Goal: Transaction & Acquisition: Book appointment/travel/reservation

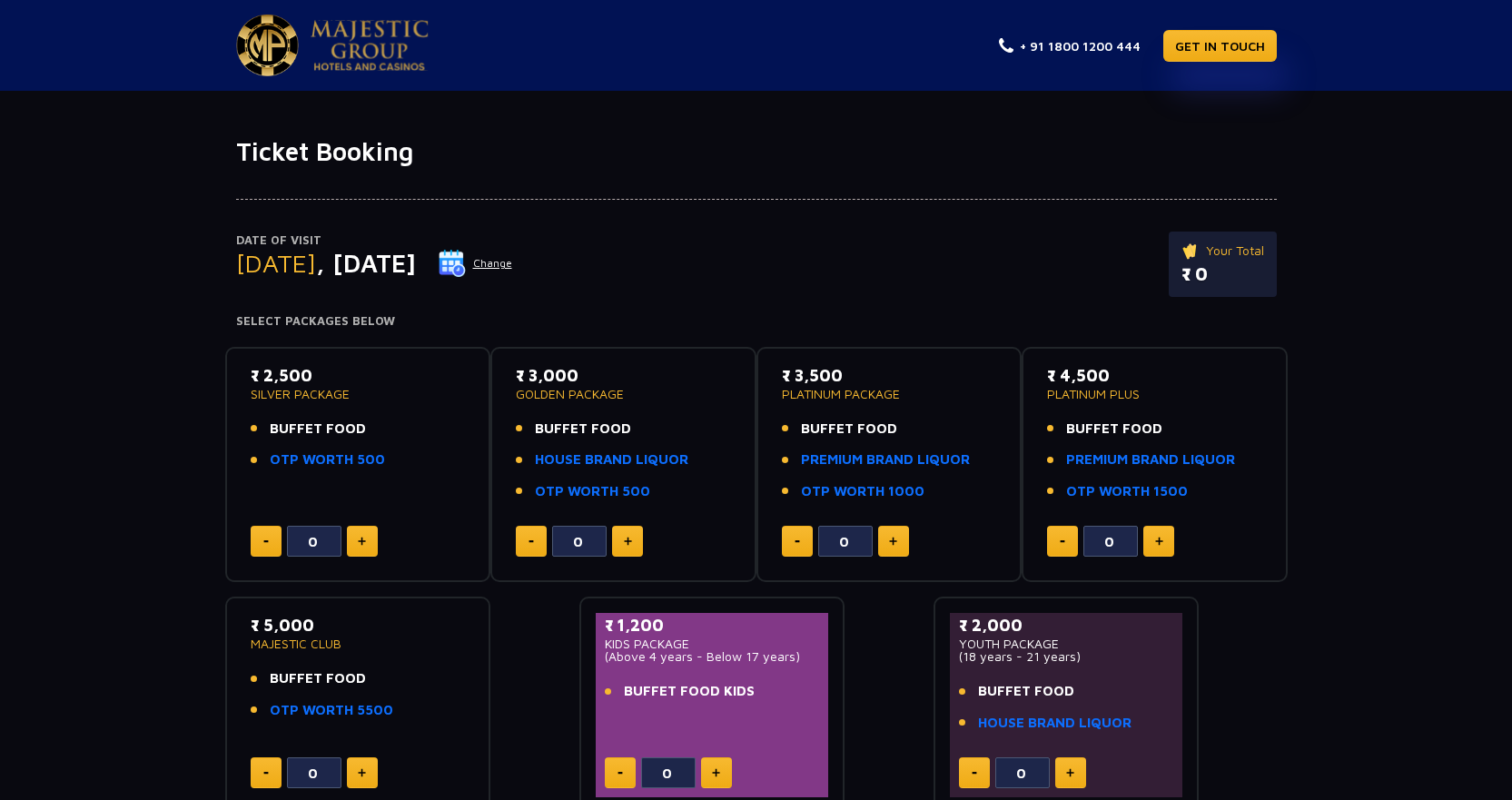
scroll to position [91, 0]
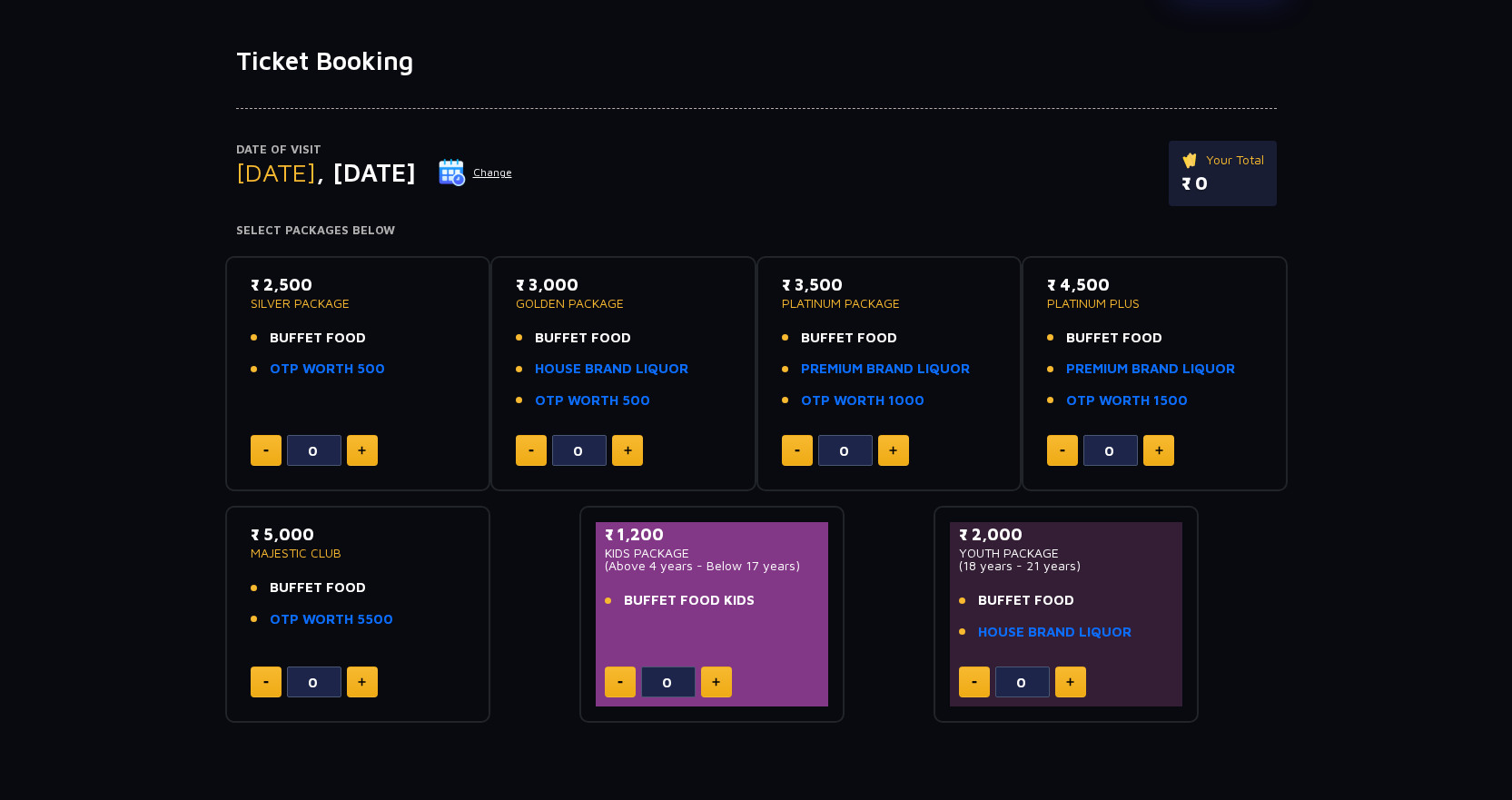
click at [356, 456] on button at bounding box center [362, 450] width 31 height 31
type input "1"
click at [715, 680] on img at bounding box center [716, 682] width 8 height 9
type input "1"
click at [365, 448] on img at bounding box center [361, 449] width 8 height 9
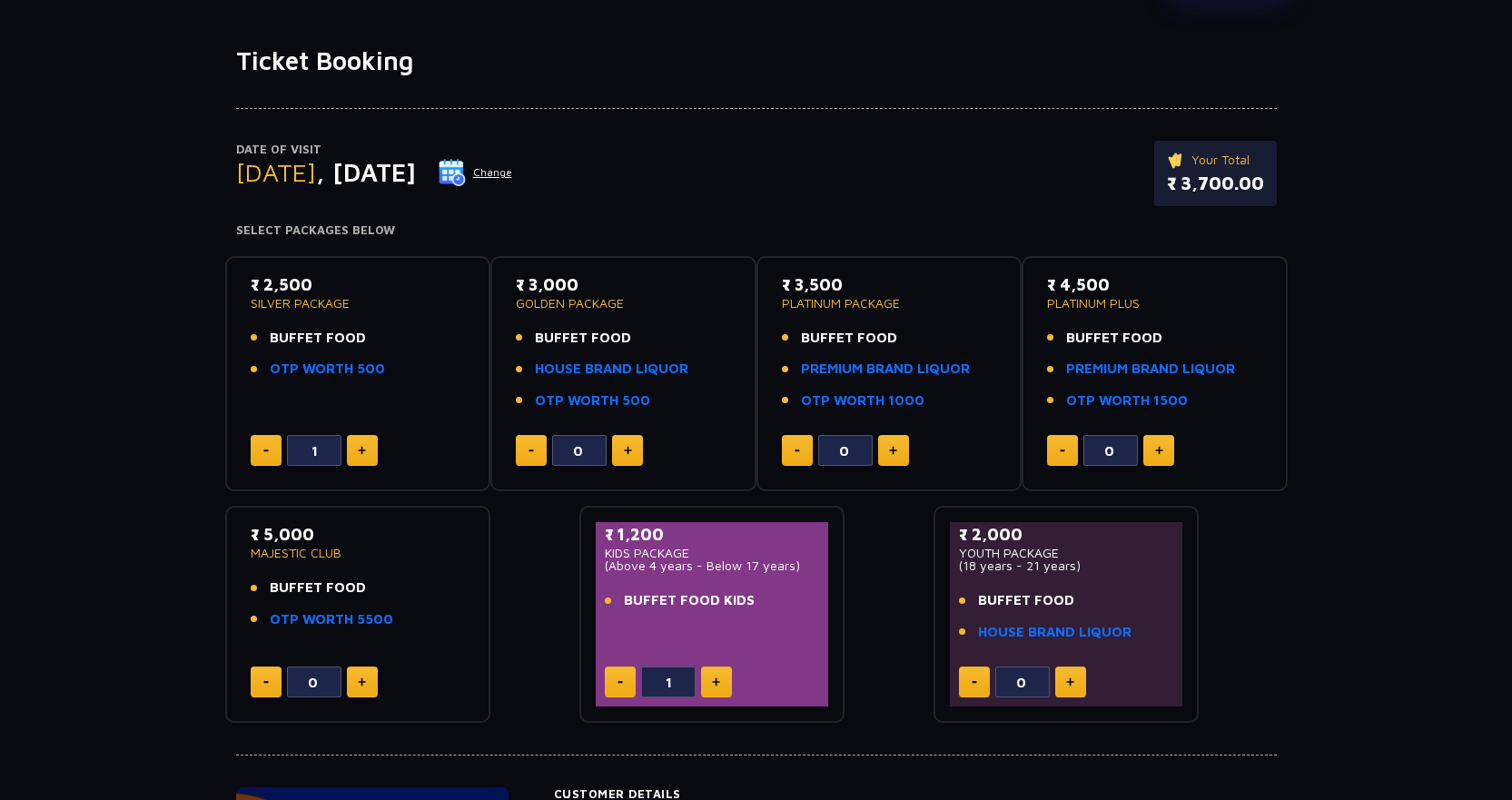
type input "2"
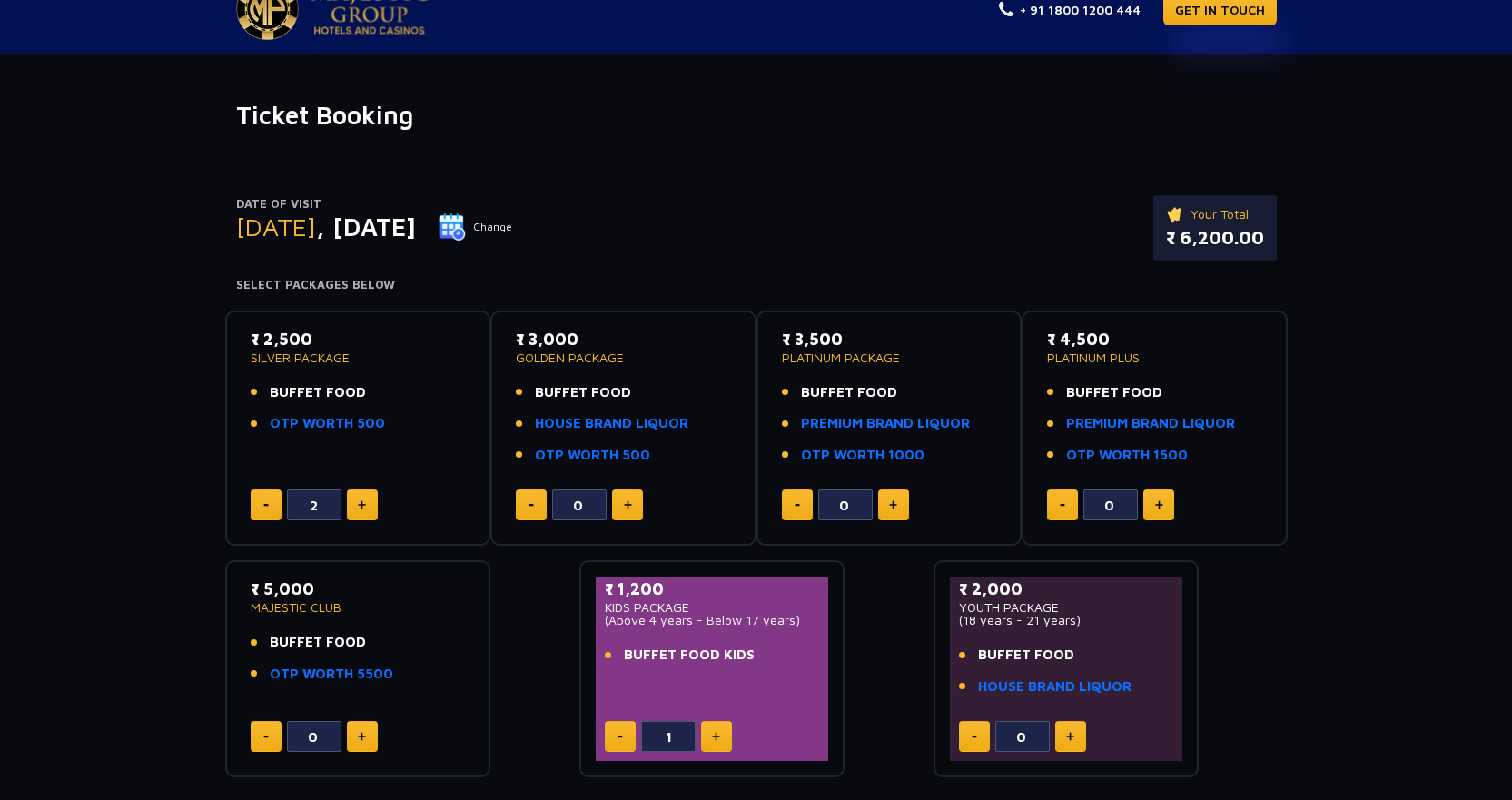
scroll to position [0, 0]
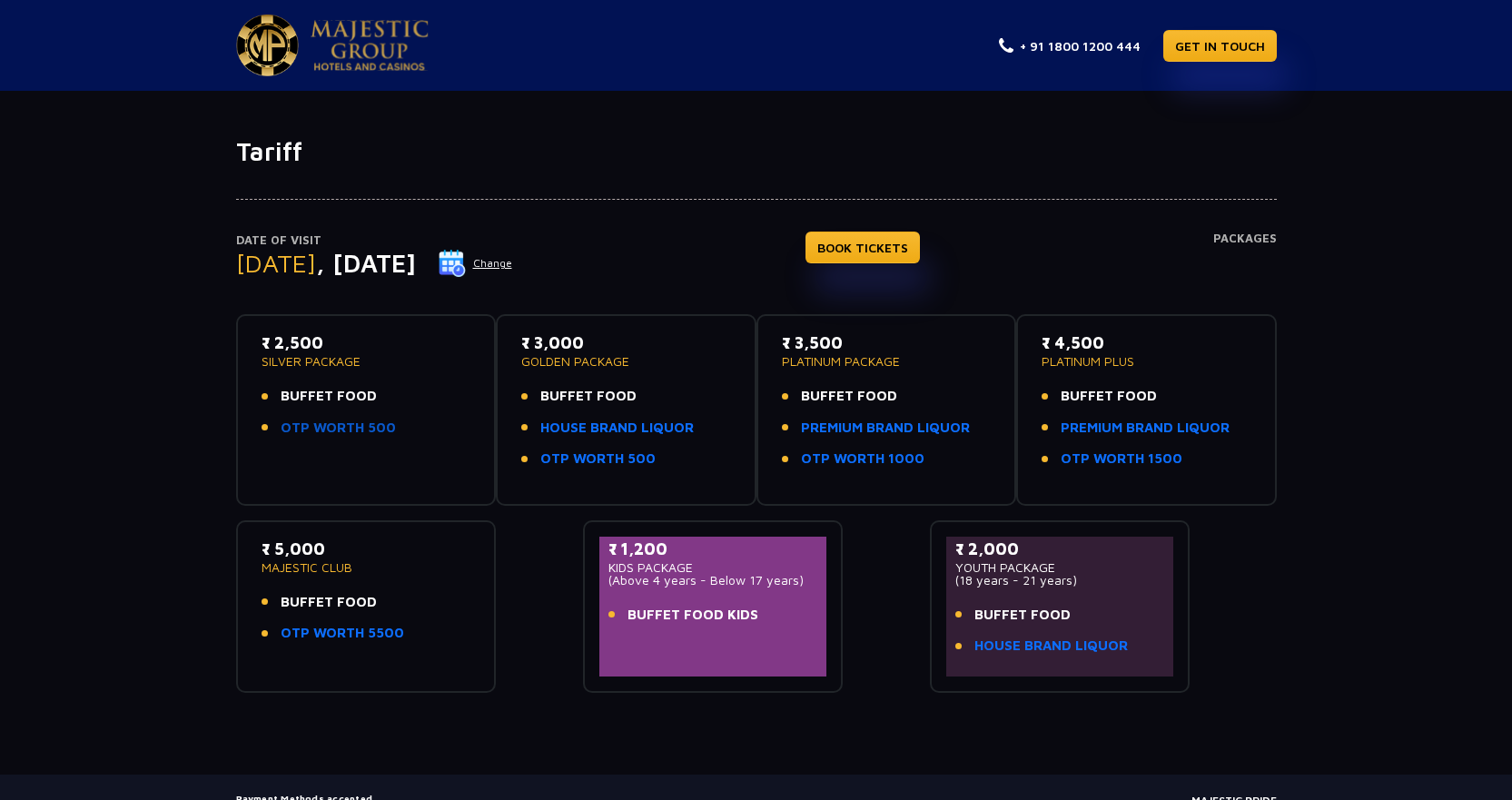
click at [354, 430] on link "OTP WORTH 500" at bounding box center [339, 428] width 116 height 21
click at [513, 261] on button "Change" at bounding box center [475, 263] width 75 height 29
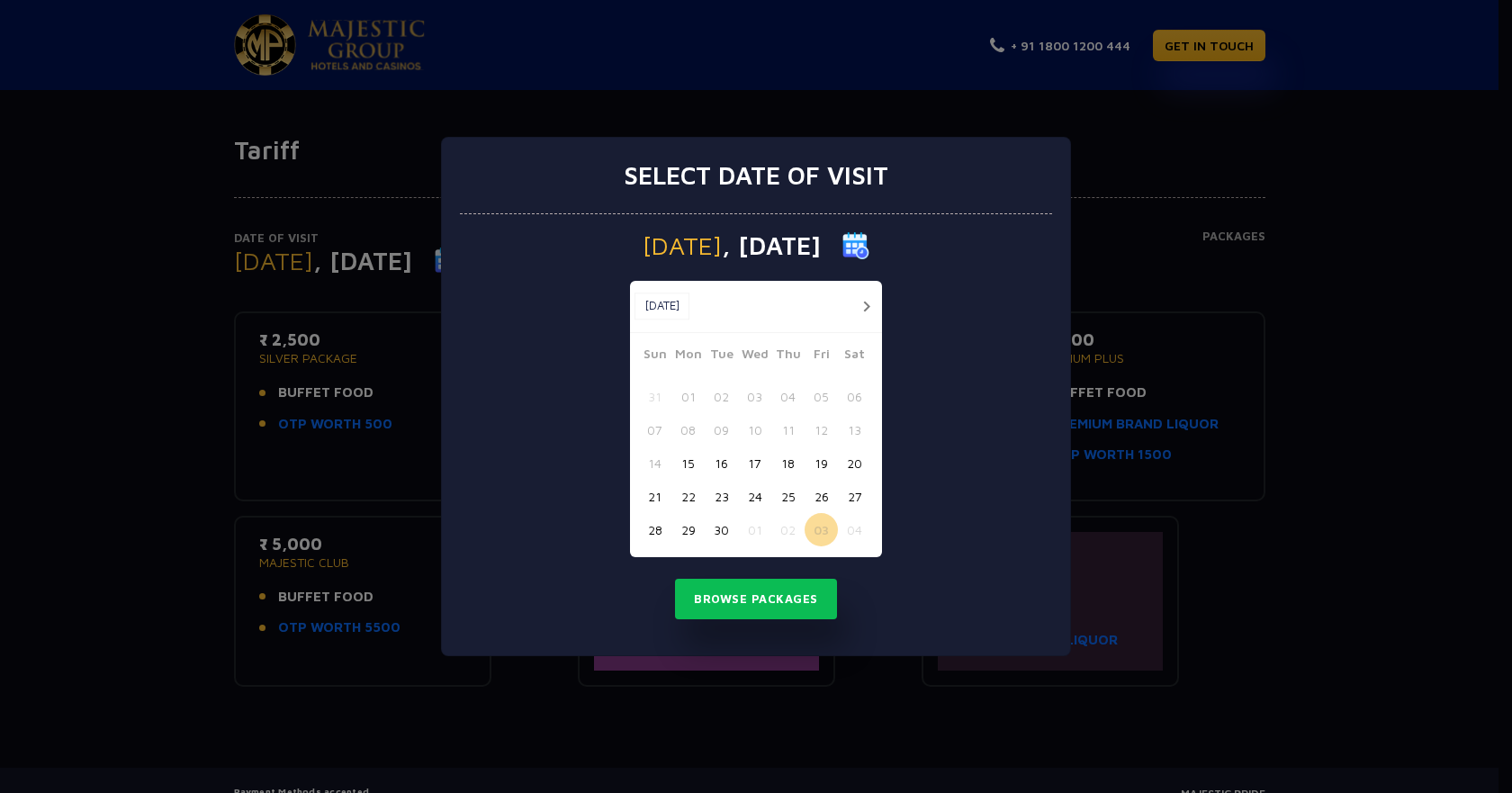
click at [789, 528] on button "02" at bounding box center [788, 530] width 33 height 33
click at [864, 306] on button "button" at bounding box center [866, 306] width 22 height 22
click at [783, 395] on button "02" at bounding box center [788, 396] width 33 height 33
click at [748, 599] on button "Browse Packages" at bounding box center [756, 599] width 162 height 42
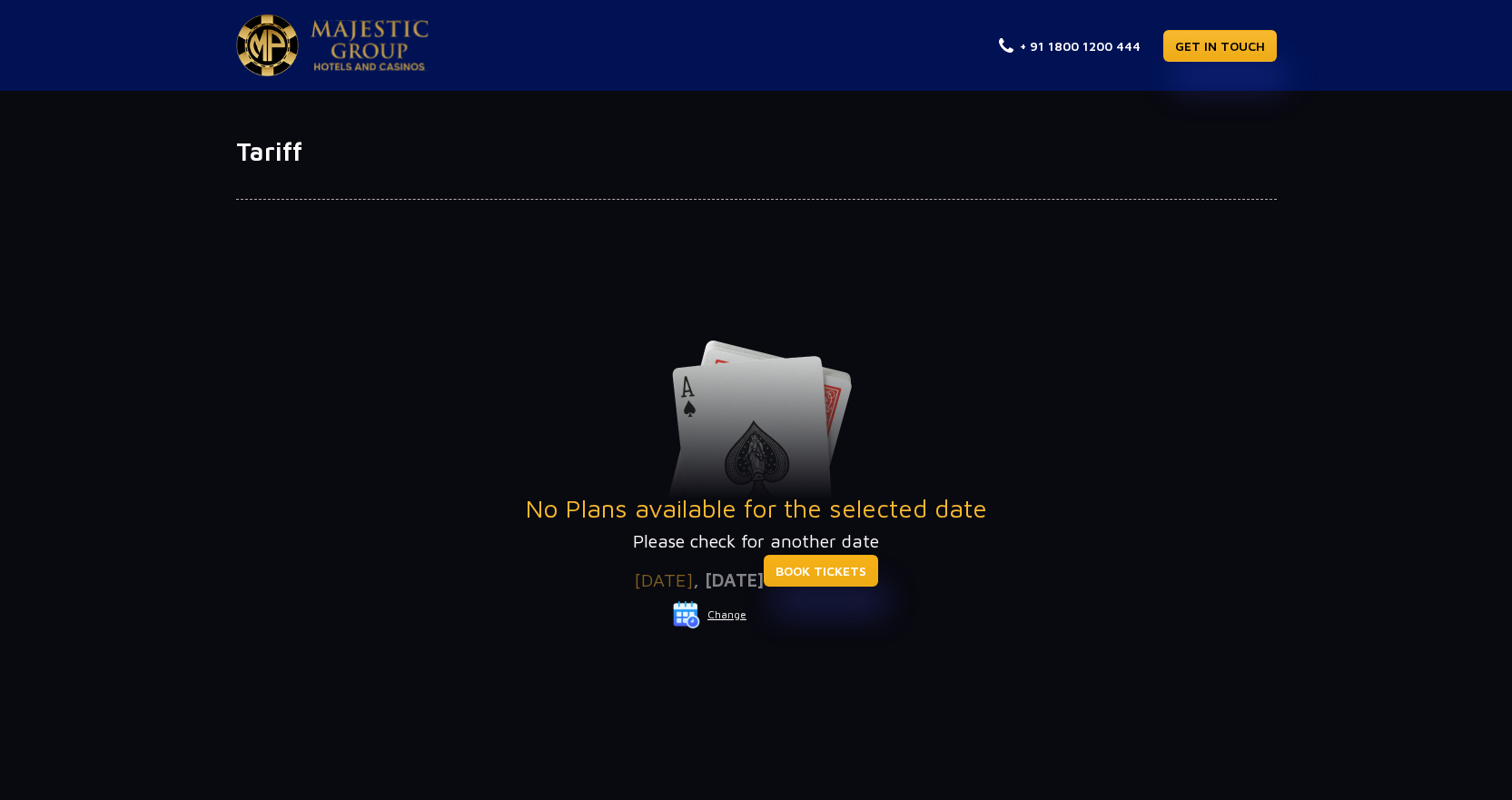
click at [870, 558] on link "BOOK TICKETS" at bounding box center [821, 571] width 115 height 31
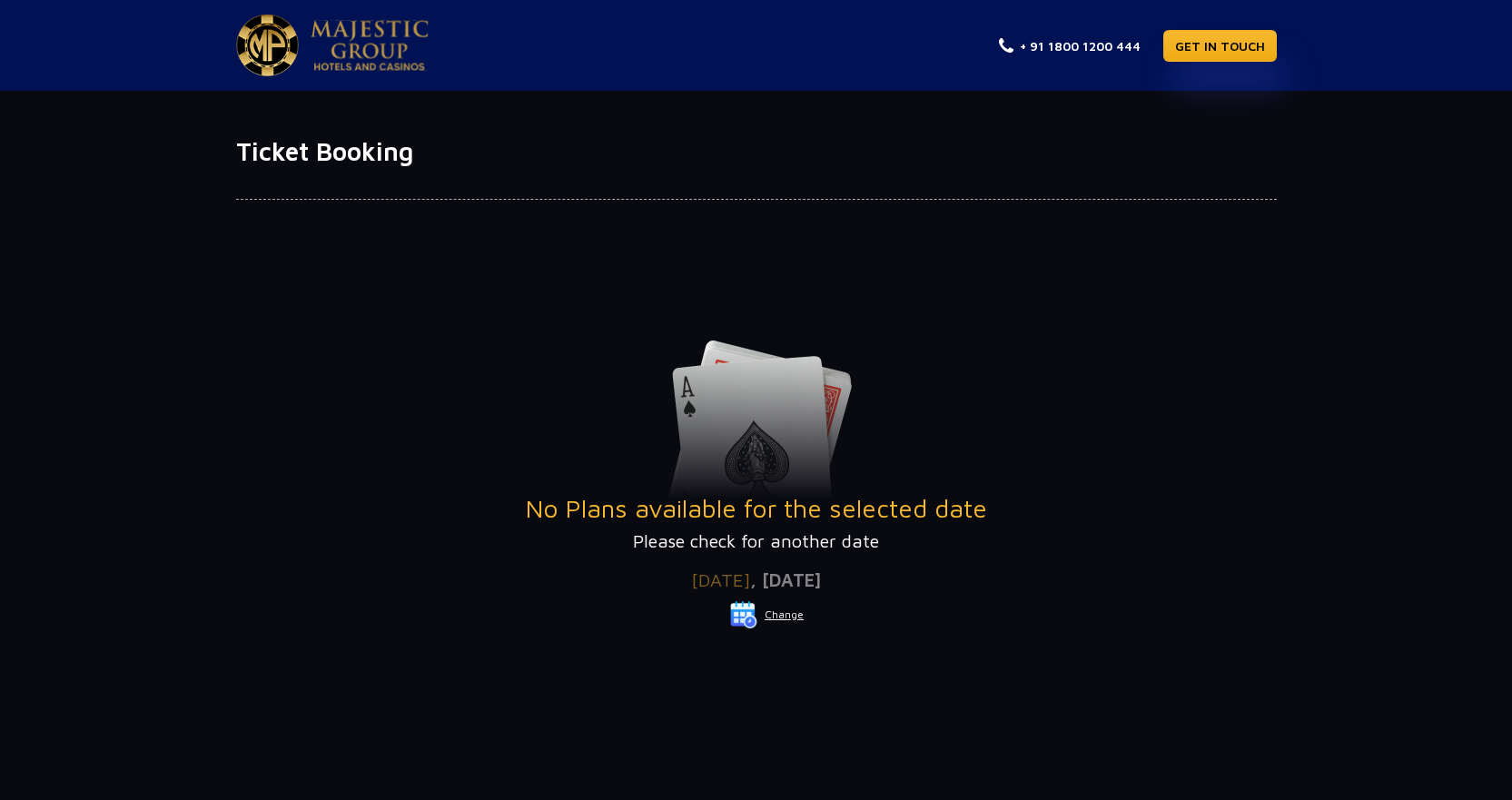
click at [777, 617] on button "Change" at bounding box center [767, 615] width 75 height 29
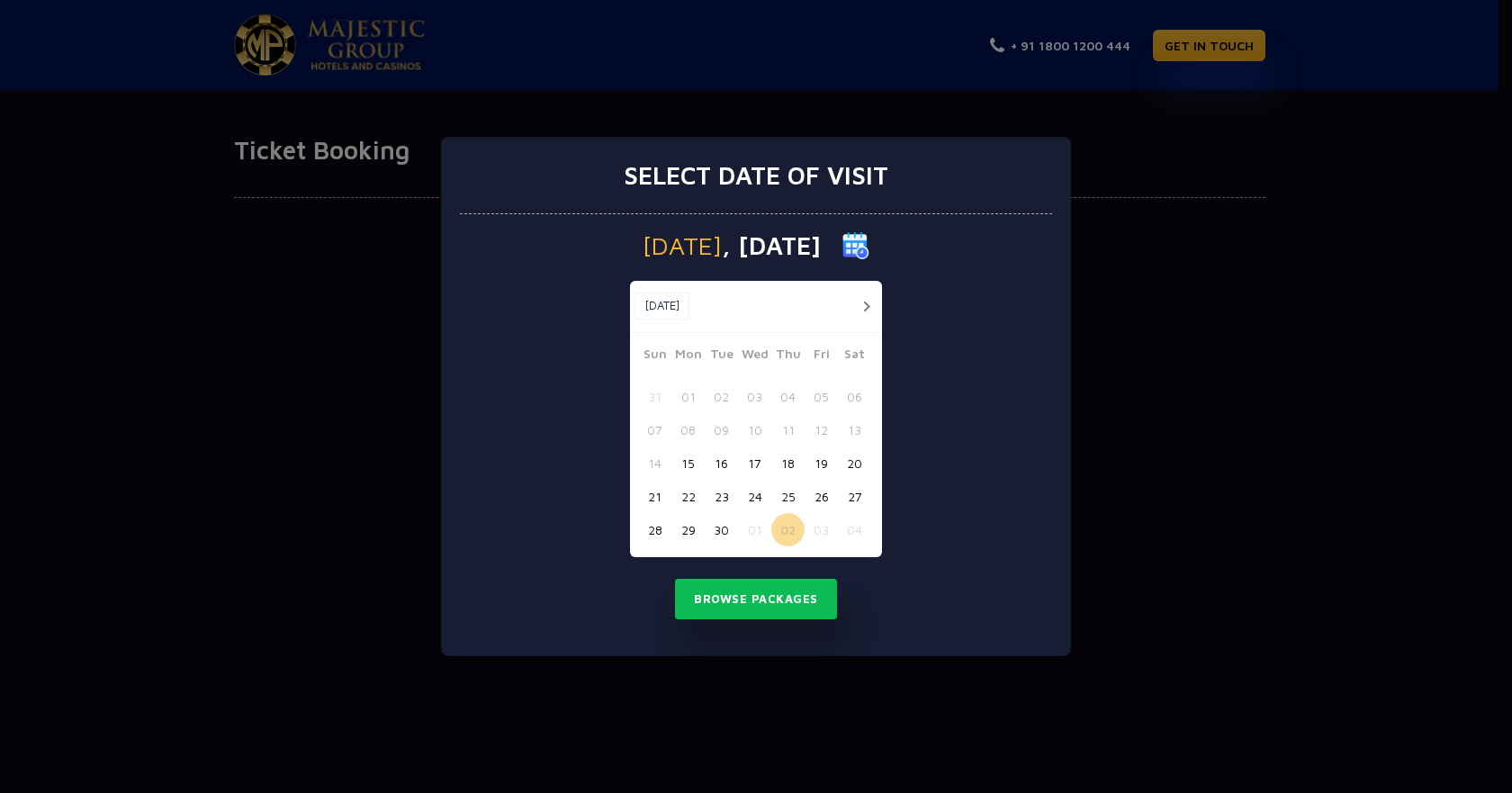
click at [869, 305] on button "button" at bounding box center [866, 306] width 22 height 22
click at [822, 393] on button "03" at bounding box center [821, 396] width 33 height 33
click at [755, 596] on button "Browse Packages" at bounding box center [756, 599] width 162 height 42
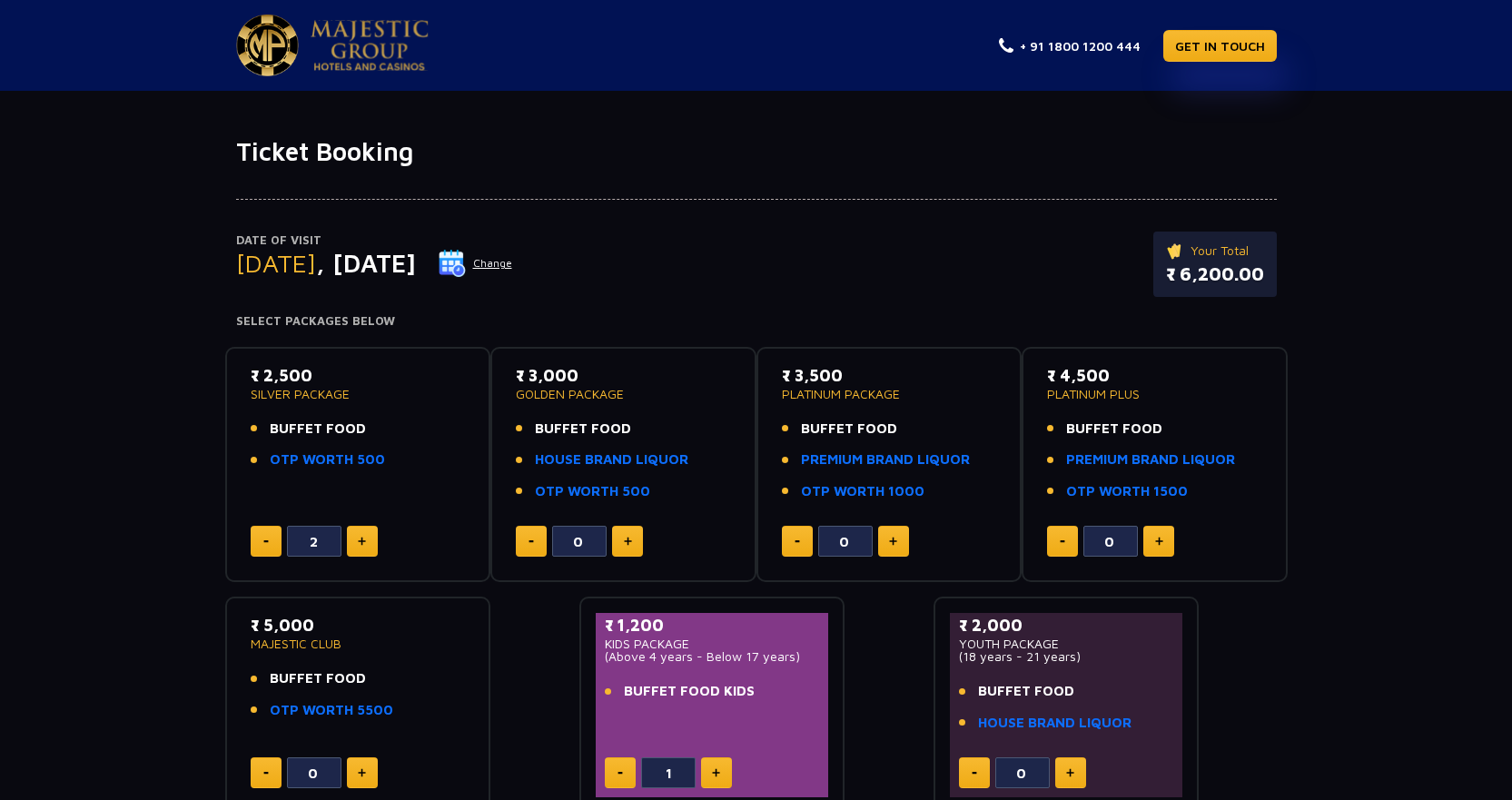
click at [702, 183] on div at bounding box center [756, 183] width 1041 height 32
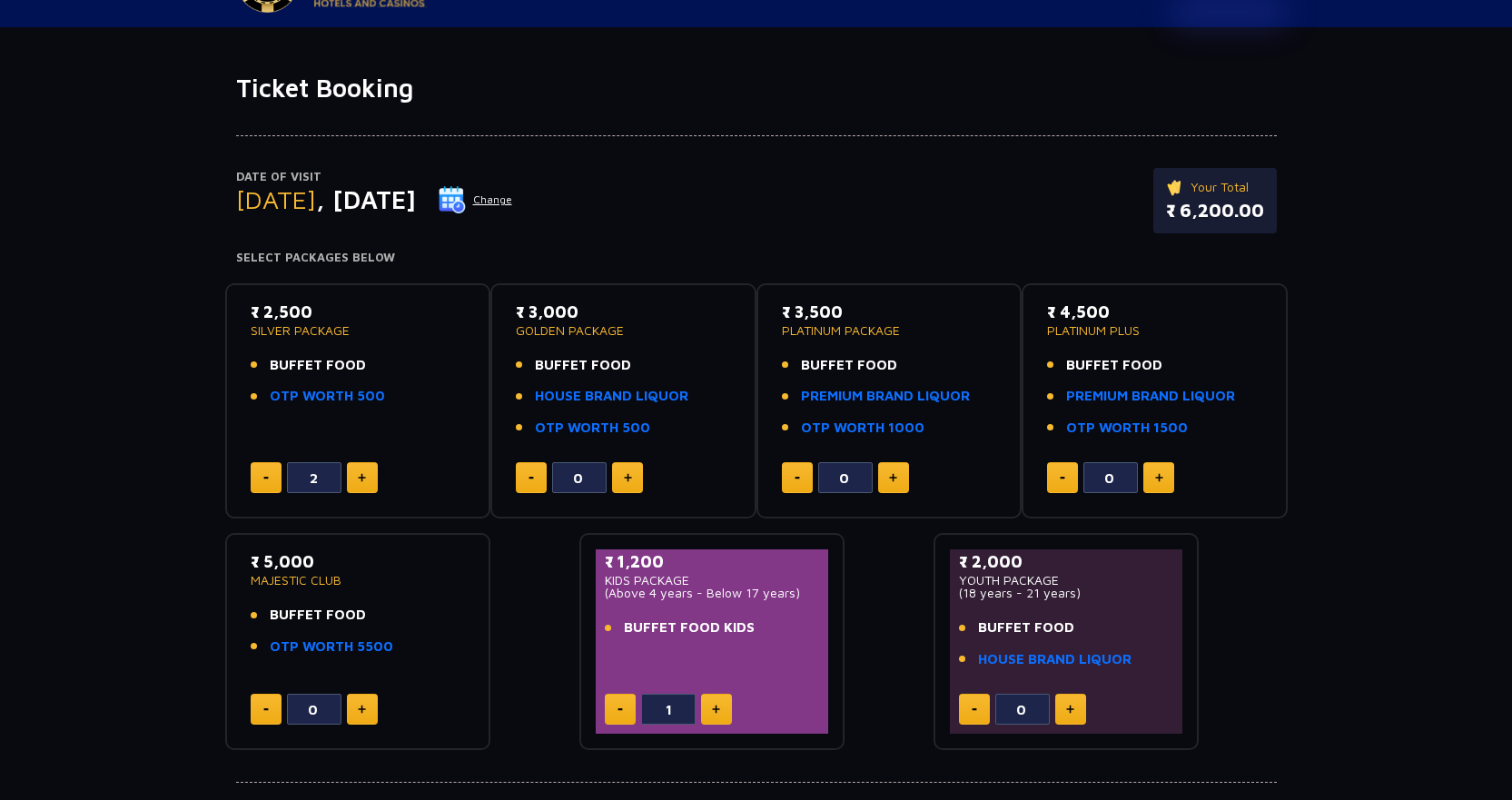
scroll to position [181, 0]
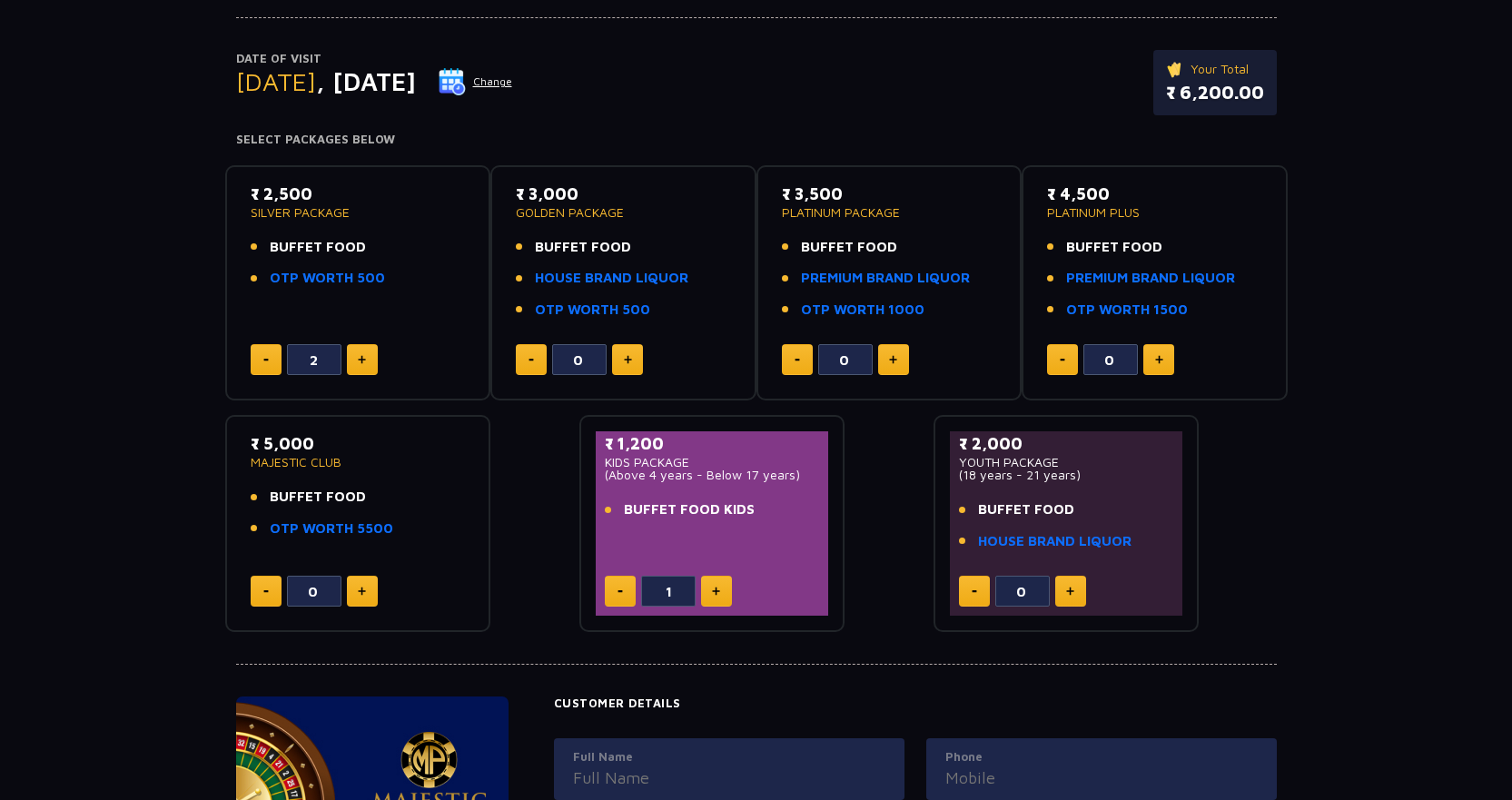
click at [301, 207] on p "SILVER PACKAGE" at bounding box center [358, 212] width 215 height 13
click at [316, 262] on ul "BUFFET FOOD OTP WORTH 500" at bounding box center [358, 262] width 215 height 52
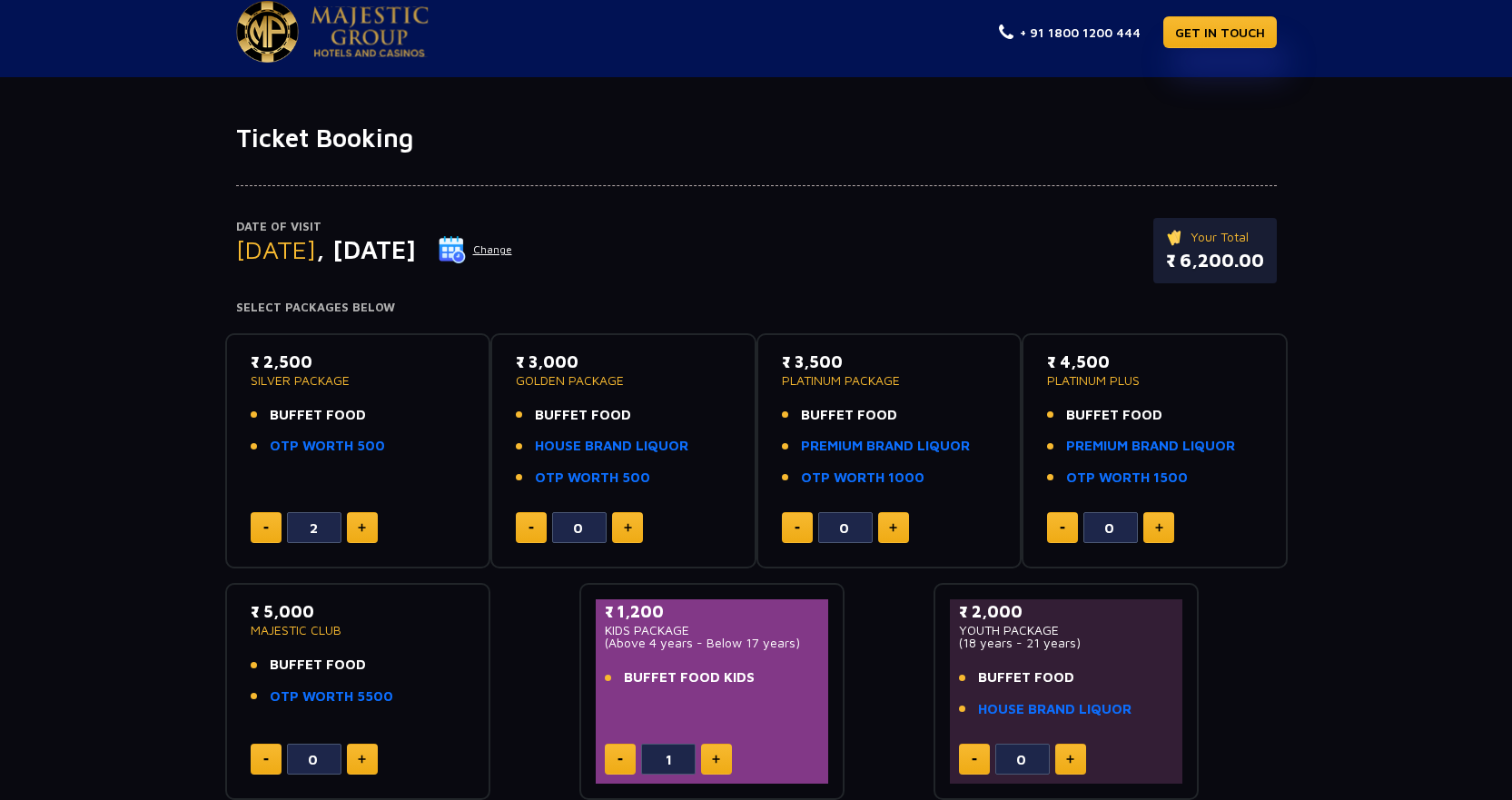
scroll to position [0, 0]
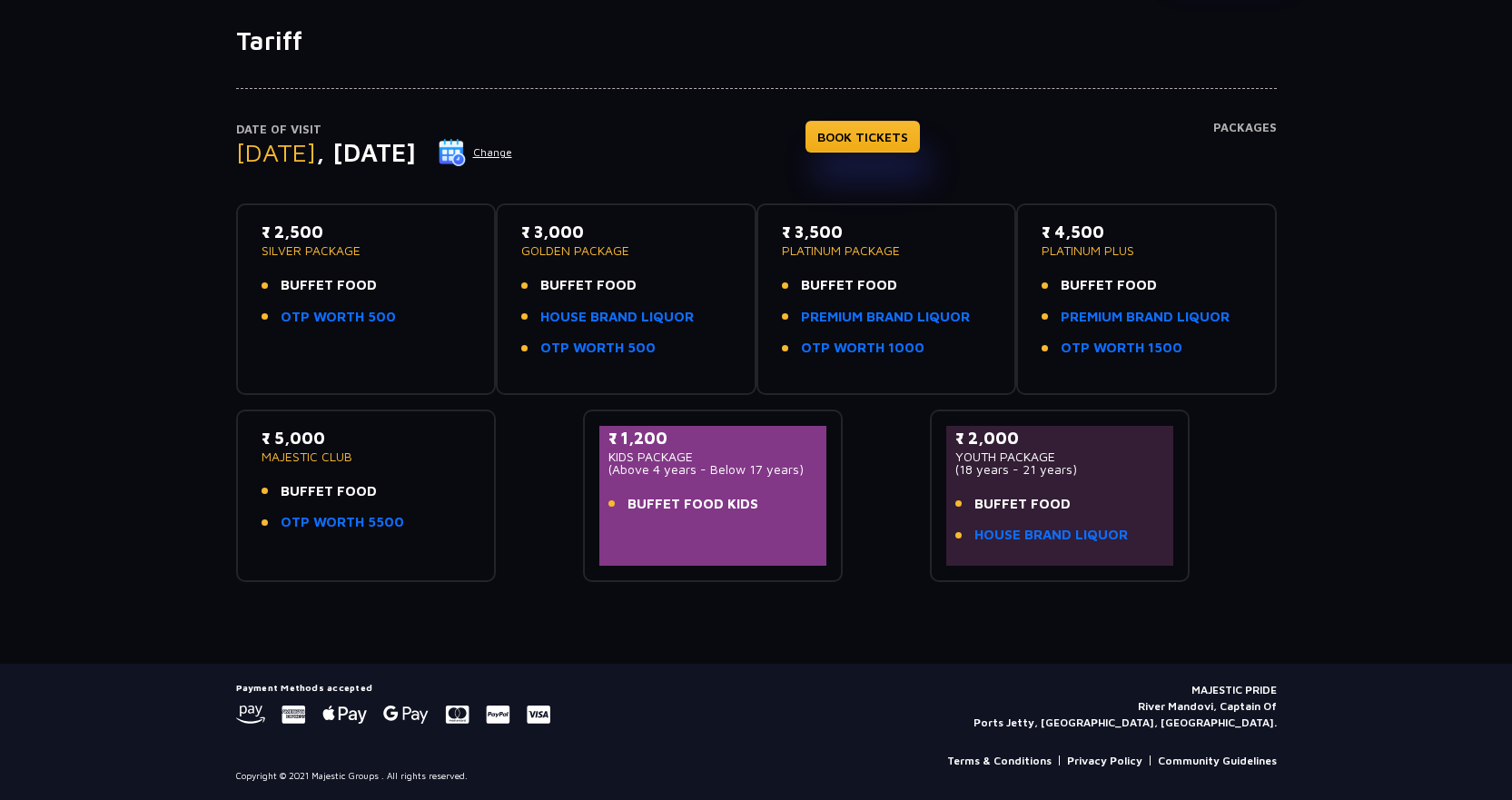
scroll to position [112, 0]
